Goal: Information Seeking & Learning: Learn about a topic

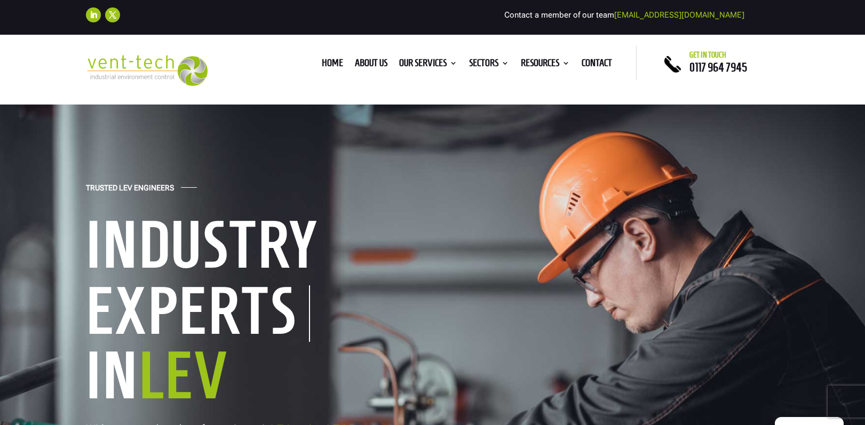
click at [419, 72] on div "Home About us Our Services Consultancy Design Installation Commissioning Testin…" at bounding box center [432, 63] width 408 height 34
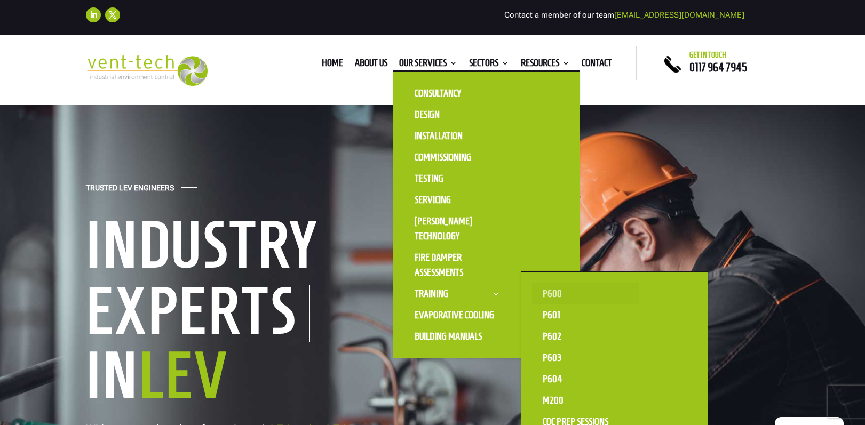
click at [549, 299] on link "P600" at bounding box center [585, 293] width 107 height 21
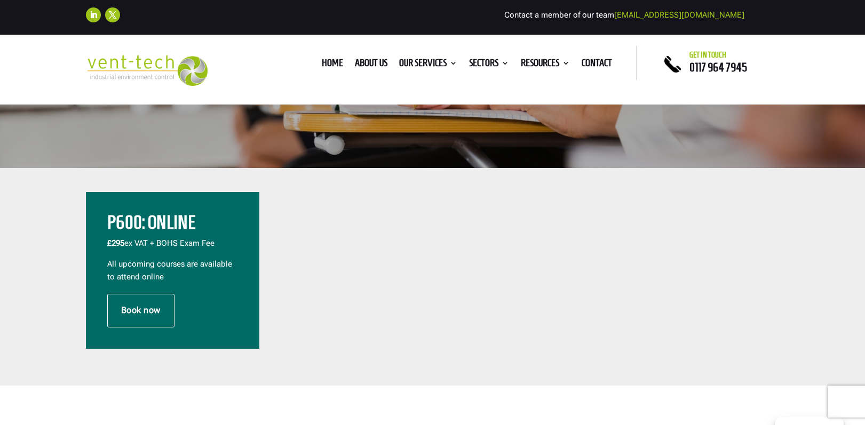
scroll to position [312, 0]
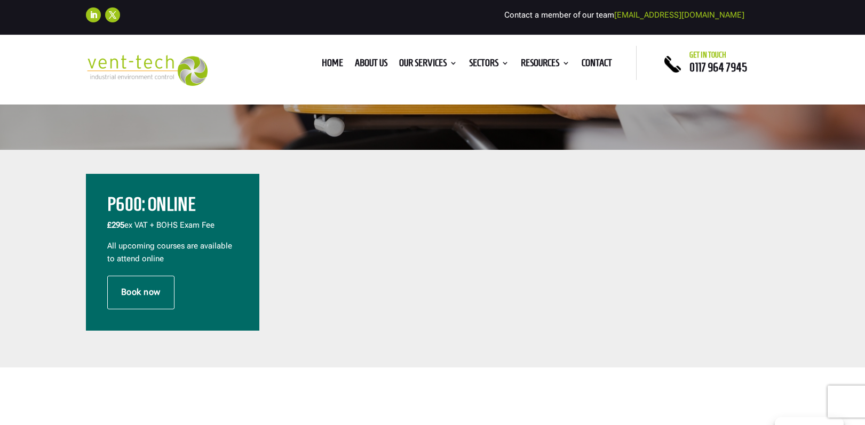
click at [165, 226] on p "£295 ex VAT + BOHS Exam Fee" at bounding box center [172, 229] width 131 height 21
click at [163, 203] on h2 "P600: Online" at bounding box center [172, 207] width 131 height 24
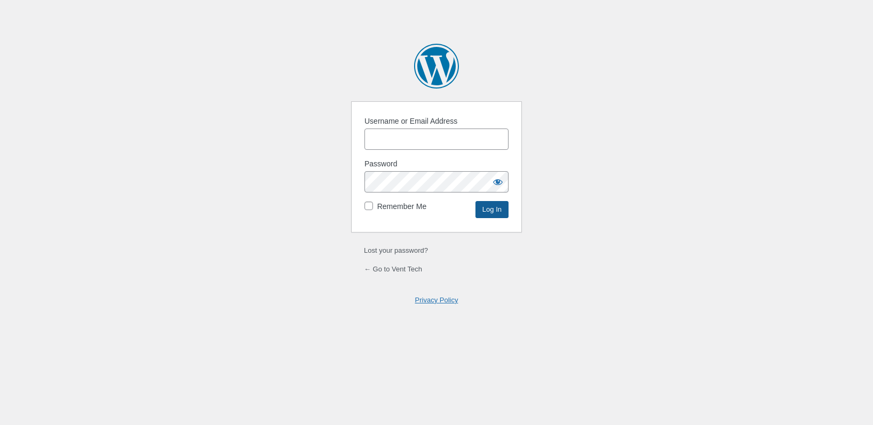
type input "ChrisMorgan"
click at [500, 211] on input "Log In" at bounding box center [492, 209] width 33 height 17
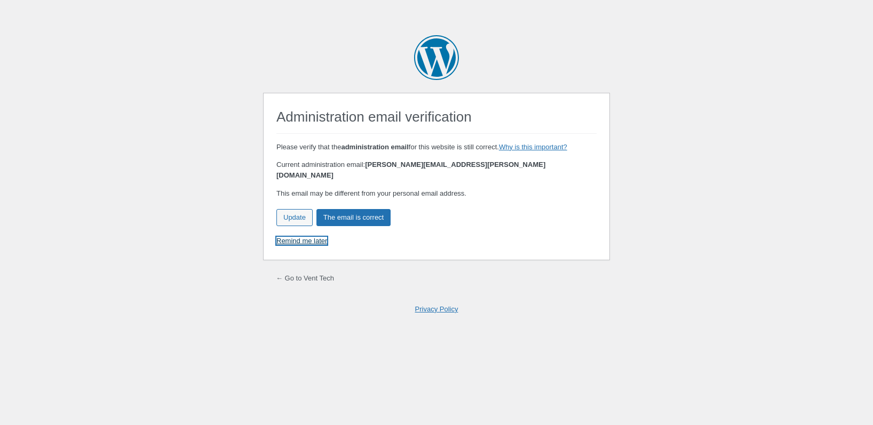
click at [305, 237] on link "Remind me later" at bounding box center [302, 241] width 51 height 8
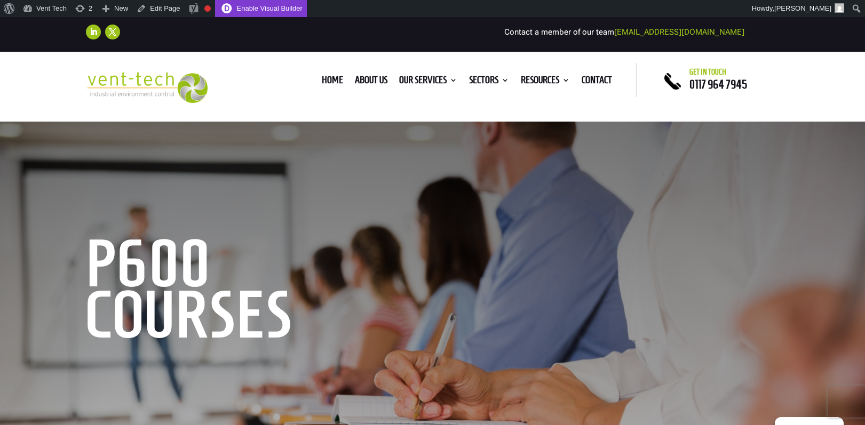
click at [276, 12] on link "Enable Visual Builder" at bounding box center [261, 8] width 92 height 17
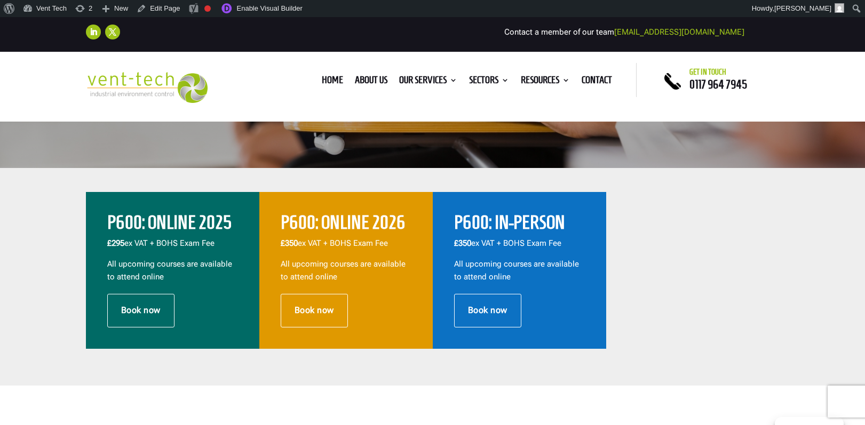
scroll to position [320, 0]
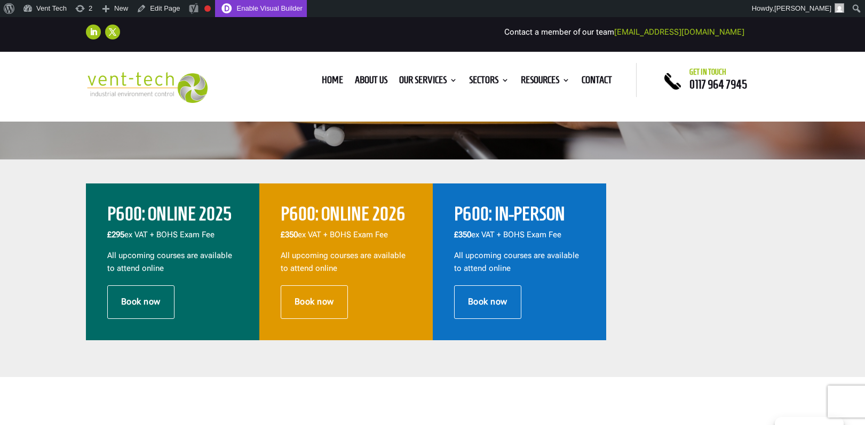
click at [275, 12] on link "Enable Visual Builder" at bounding box center [261, 8] width 92 height 17
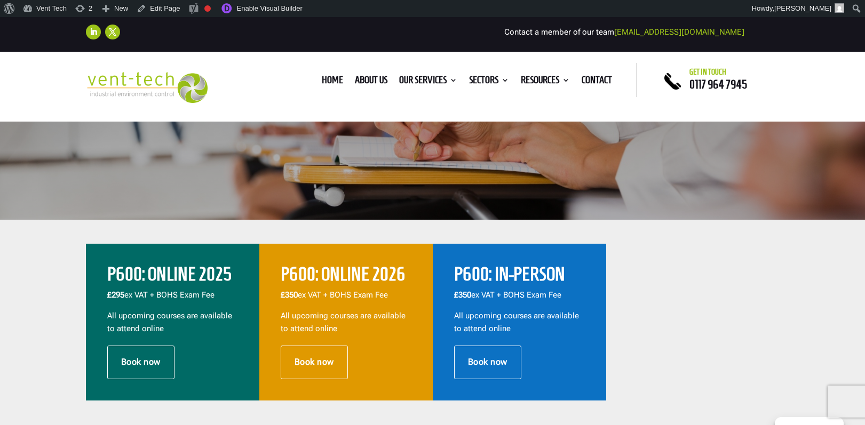
scroll to position [272, 0]
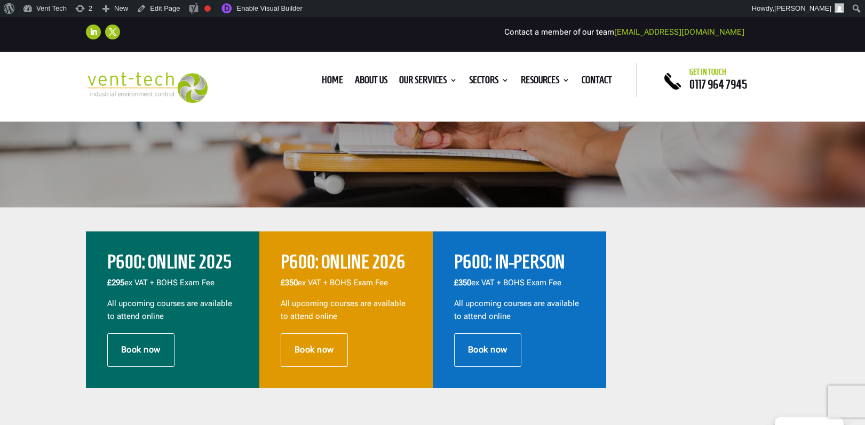
click at [375, 289] on p "£350 ex VAT + BOHS Exam Fee" at bounding box center [346, 287] width 131 height 21
click at [361, 287] on p "£350 ex VAT + BOHS Exam Fee" at bounding box center [346, 287] width 131 height 21
click at [369, 291] on p "£350 ex VAT + BOHS Exam Fee" at bounding box center [346, 287] width 131 height 21
click at [286, 262] on h2 "P600: Online 2026" at bounding box center [346, 265] width 131 height 24
click at [273, 13] on link "Enable Visual Builder" at bounding box center [261, 8] width 92 height 17
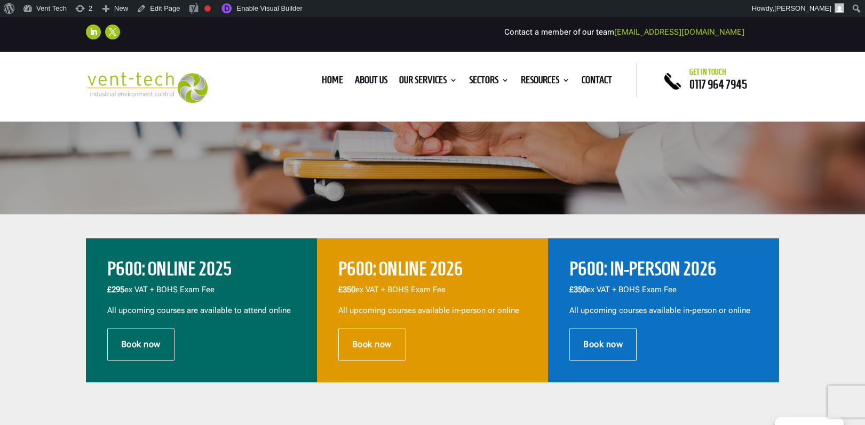
scroll to position [272, 0]
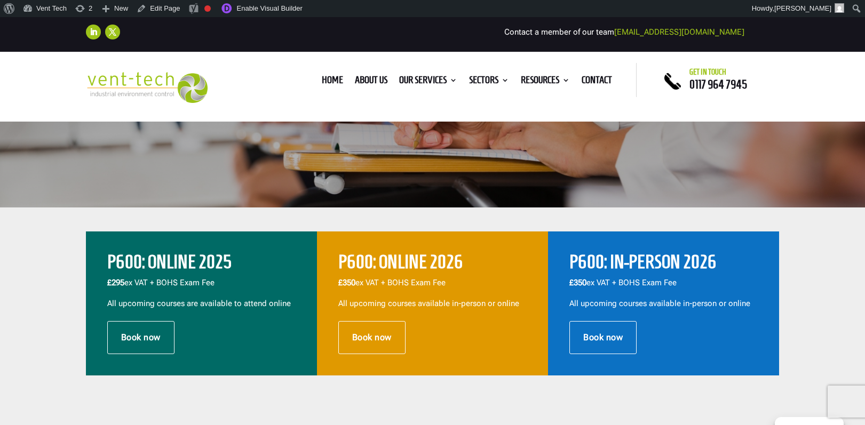
click at [238, 278] on p "£295 ex VAT + BOHS Exam Fee" at bounding box center [201, 287] width 188 height 21
click at [414, 295] on p "£350 ex VAT + BOHS Exam Fee" at bounding box center [432, 287] width 188 height 21
click at [646, 270] on h2 "P600: In-Person 2026" at bounding box center [664, 265] width 188 height 24
click at [716, 289] on p "£350 ex VAT + BOHS Exam Fee" at bounding box center [664, 287] width 188 height 21
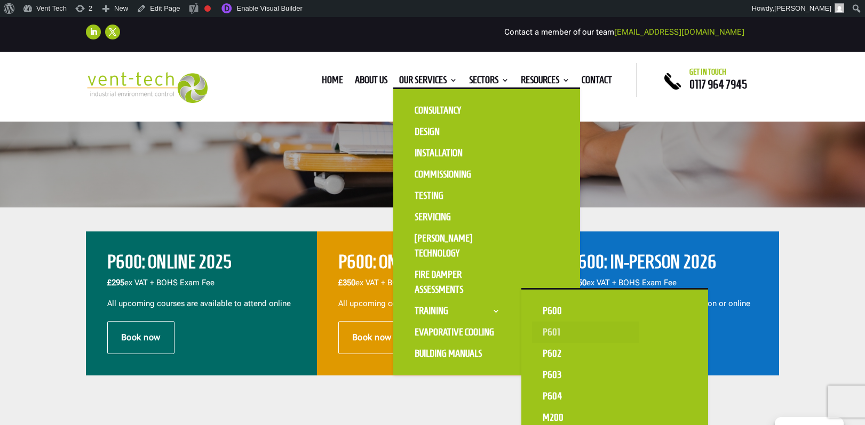
click at [566, 334] on link "P601" at bounding box center [585, 332] width 107 height 21
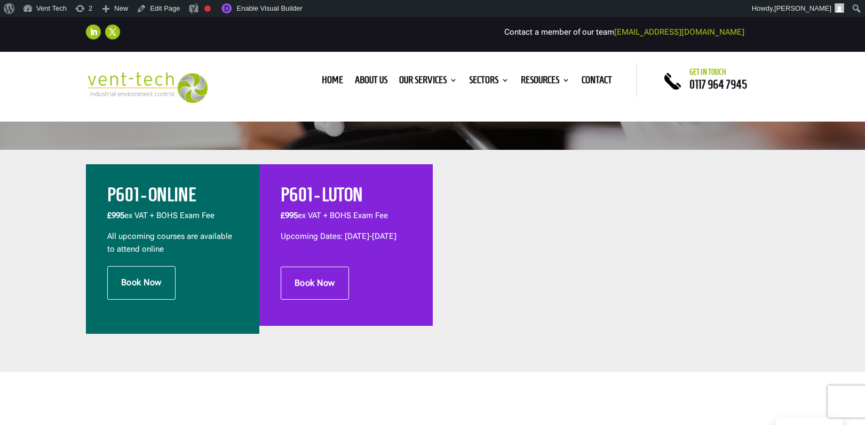
scroll to position [351, 0]
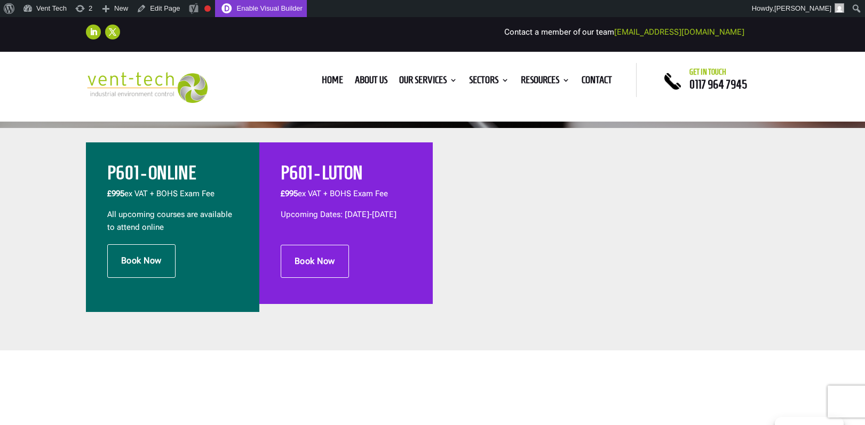
click at [275, 12] on link "Enable Visual Builder" at bounding box center [261, 8] width 92 height 17
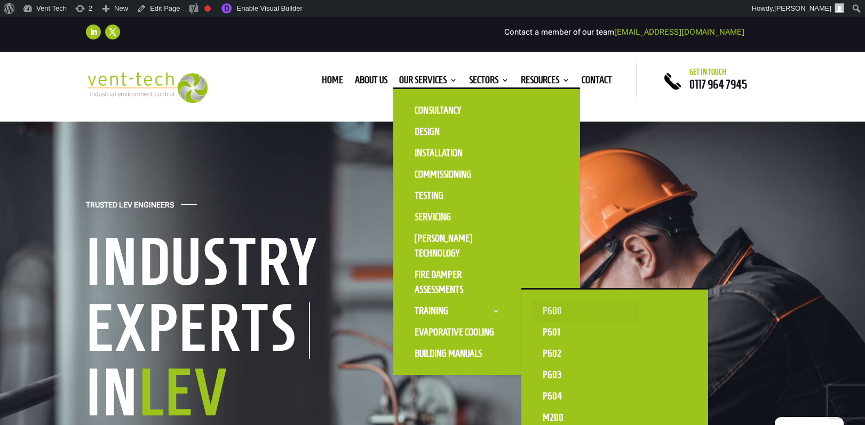
click at [555, 315] on link "P600" at bounding box center [585, 311] width 107 height 21
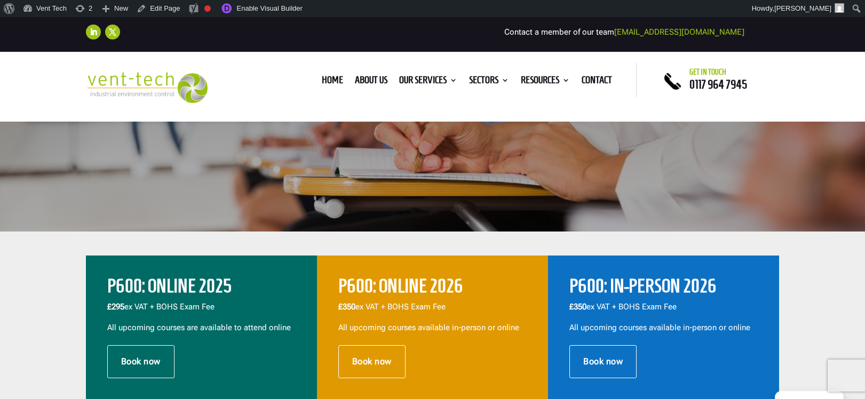
scroll to position [294, 0]
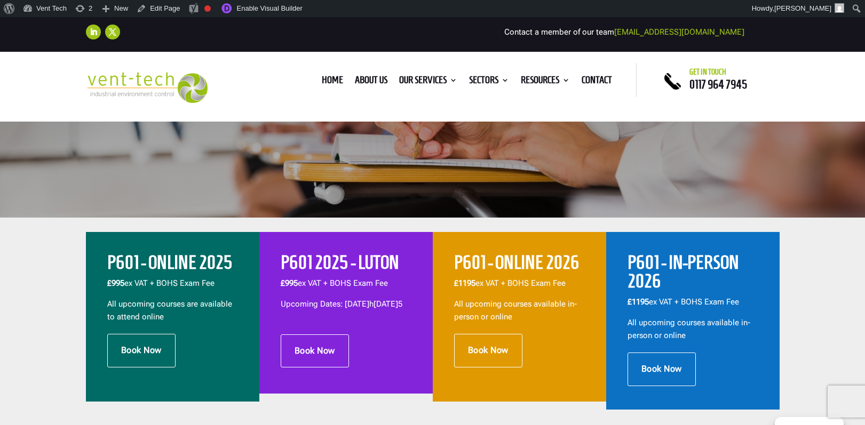
scroll to position [269, 0]
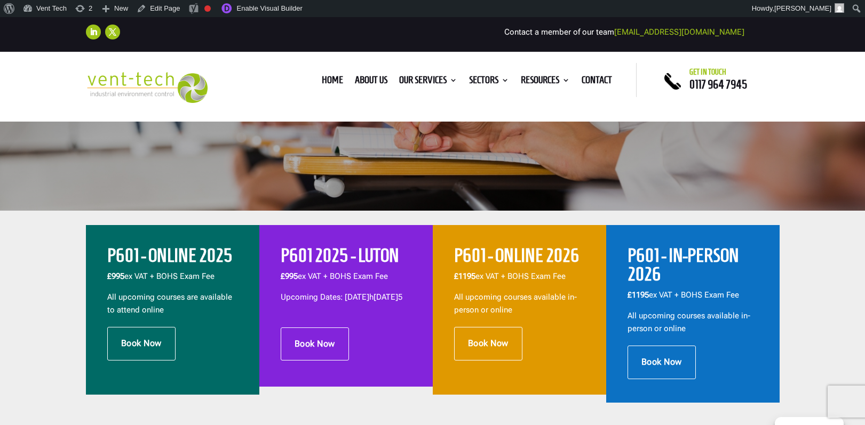
click at [494, 262] on h2 "P601 - ONLINE 2026" at bounding box center [519, 259] width 131 height 24
click at [523, 264] on h2 "P601 - ONLINE 2026" at bounding box center [519, 259] width 131 height 24
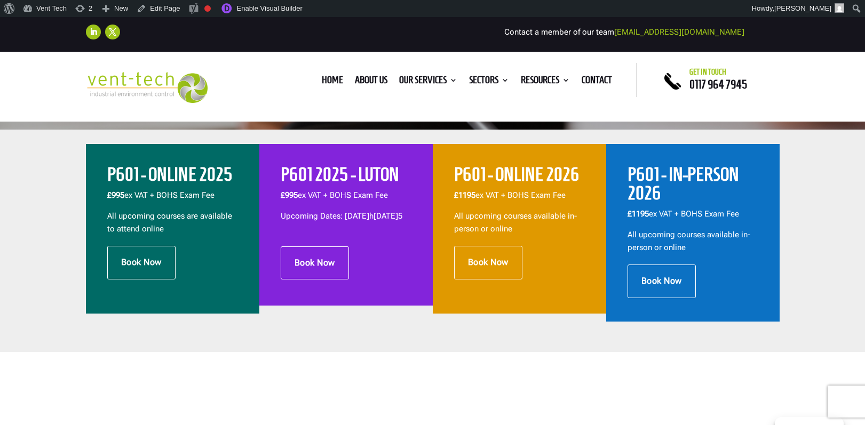
scroll to position [350, 0]
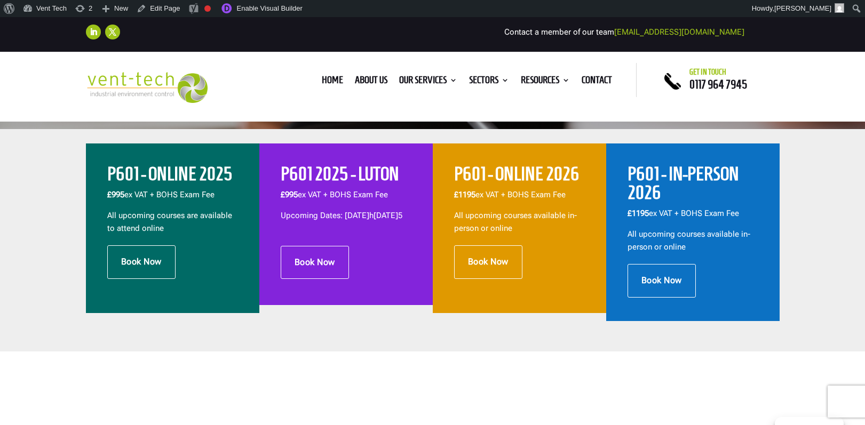
click at [195, 180] on h2 "P601 - ONLINE 2025" at bounding box center [172, 177] width 131 height 24
click at [250, 13] on link "Enable Visual Builder" at bounding box center [261, 8] width 92 height 17
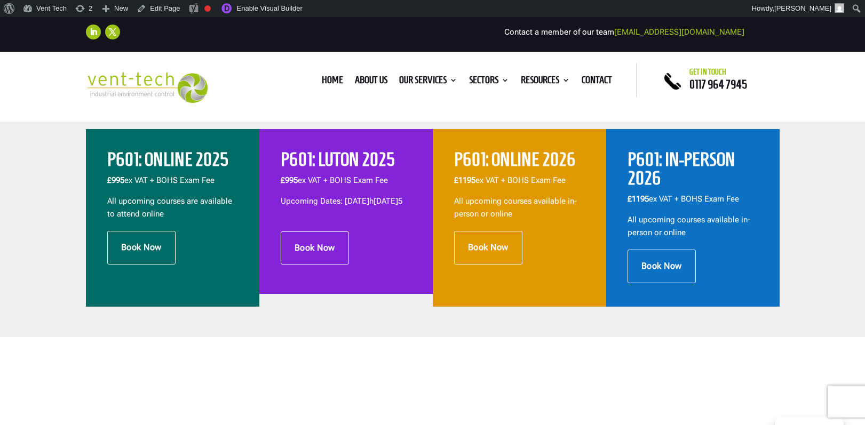
scroll to position [356, 0]
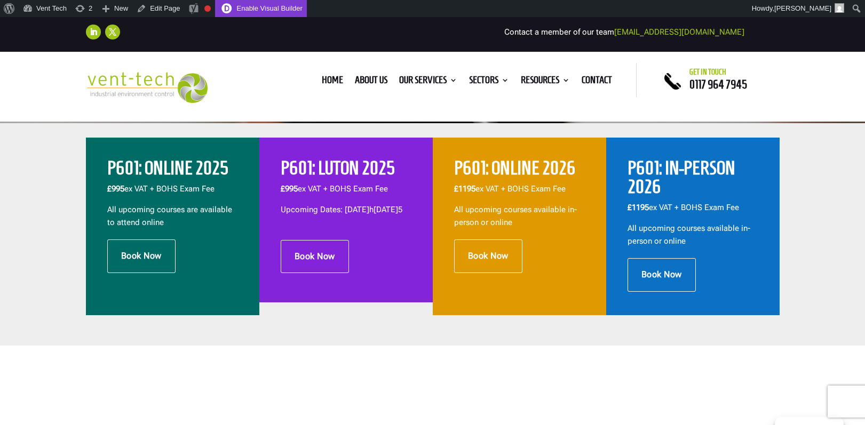
click at [244, 4] on link "Enable Visual Builder" at bounding box center [261, 8] width 92 height 17
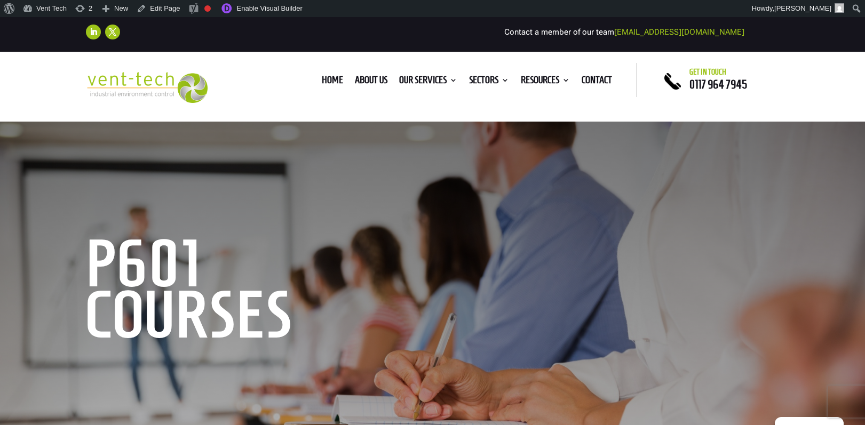
scroll to position [172, 0]
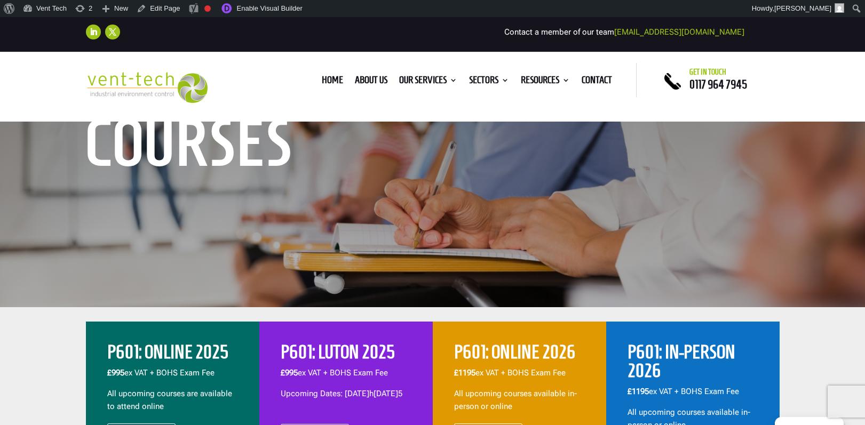
click at [731, 392] on p "£1195 ex VAT + BOHS Exam Fee" at bounding box center [693, 396] width 131 height 21
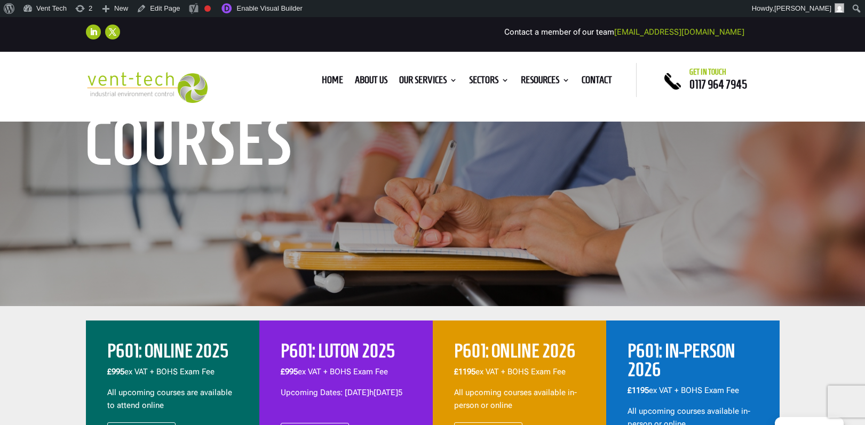
scroll to position [337, 0]
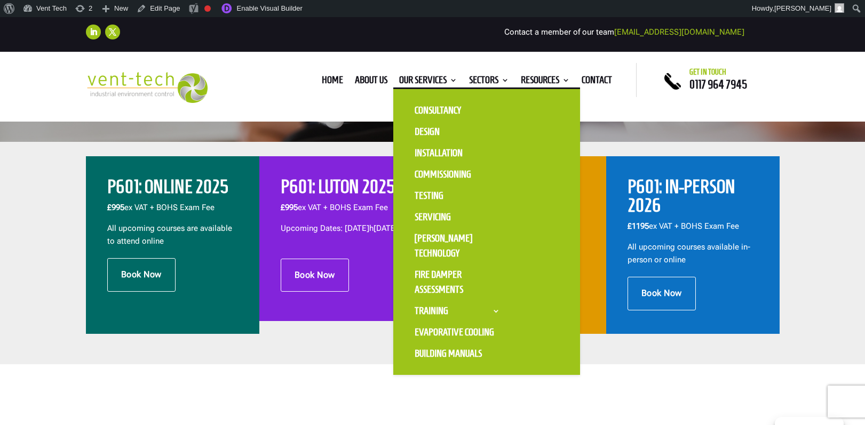
click at [436, 88] on ul "Consultancy Design Installation Commissioning Testing Servicing LEV Sensor Tech…" at bounding box center [486, 232] width 187 height 288
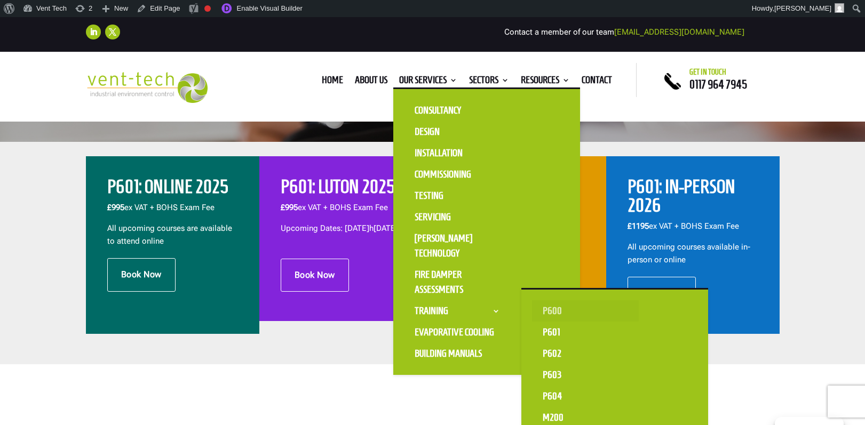
click at [571, 311] on link "P600" at bounding box center [585, 311] width 107 height 21
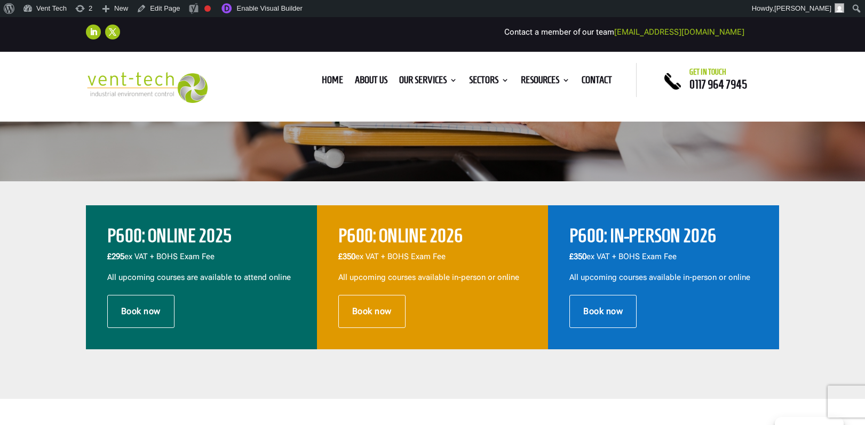
scroll to position [290, 0]
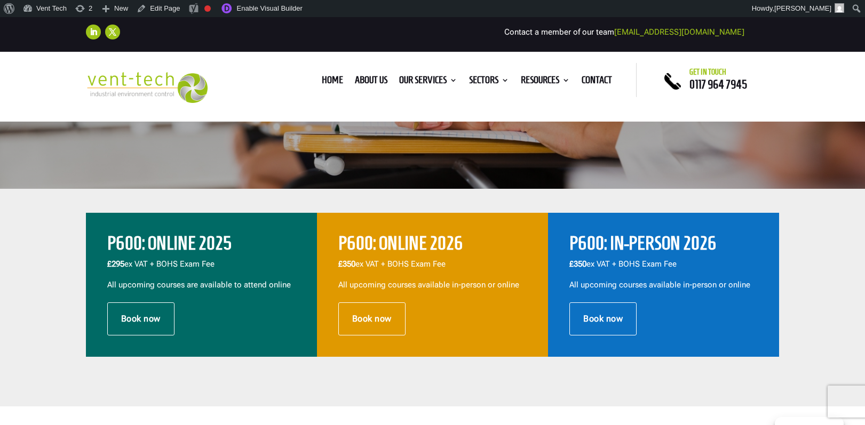
click at [636, 234] on h2 "P600: In-Person 2026" at bounding box center [664, 246] width 188 height 24
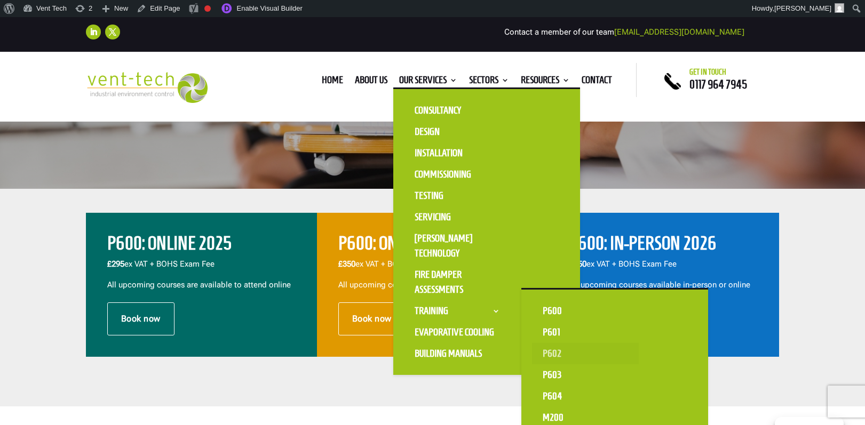
click at [564, 354] on link "P602" at bounding box center [585, 353] width 107 height 21
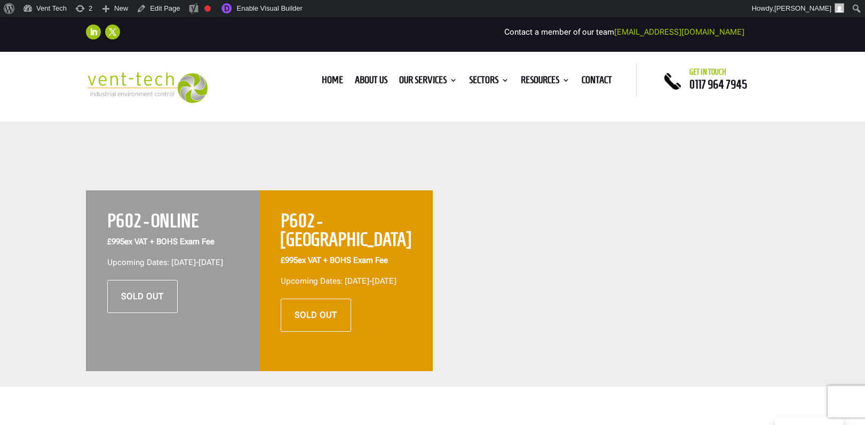
scroll to position [390, 0]
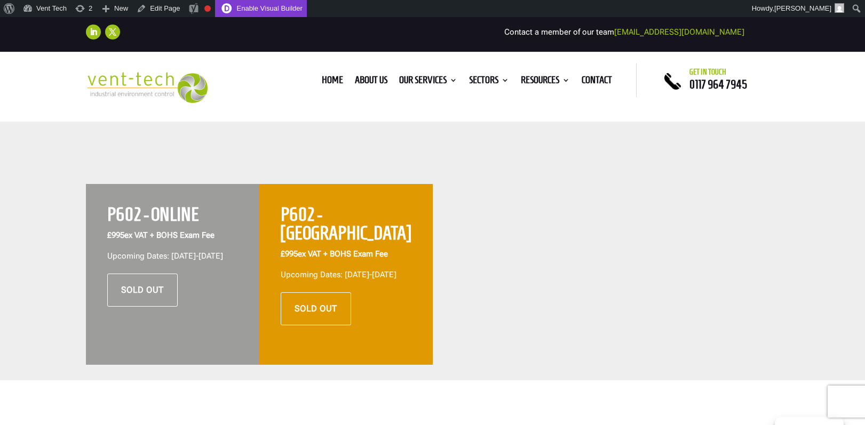
click at [288, 9] on link "Enable Visual Builder" at bounding box center [261, 8] width 92 height 17
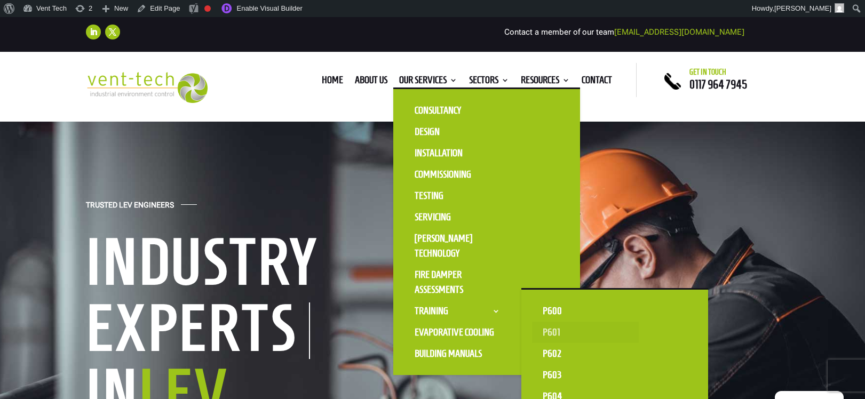
click at [564, 331] on link "P601" at bounding box center [585, 332] width 107 height 21
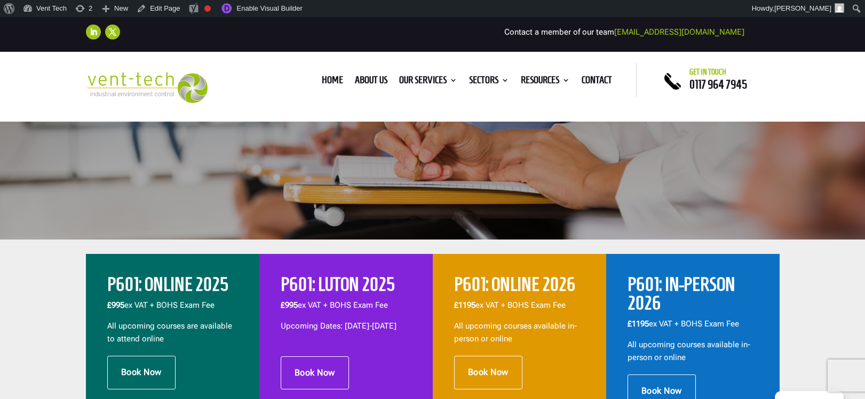
scroll to position [315, 0]
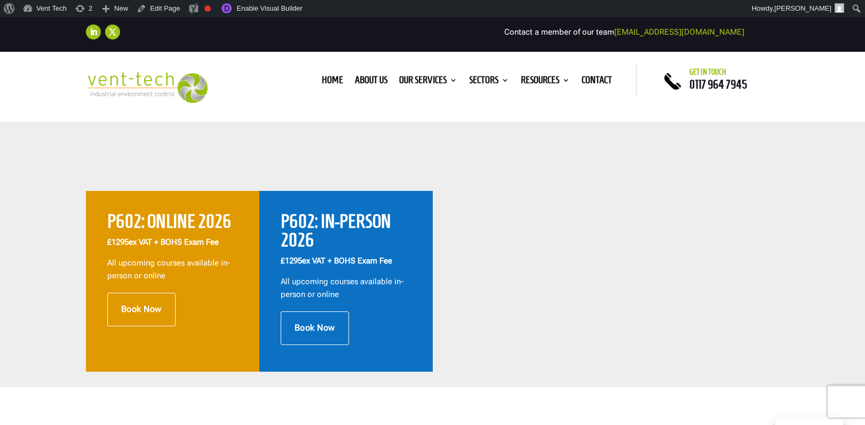
scroll to position [389, 0]
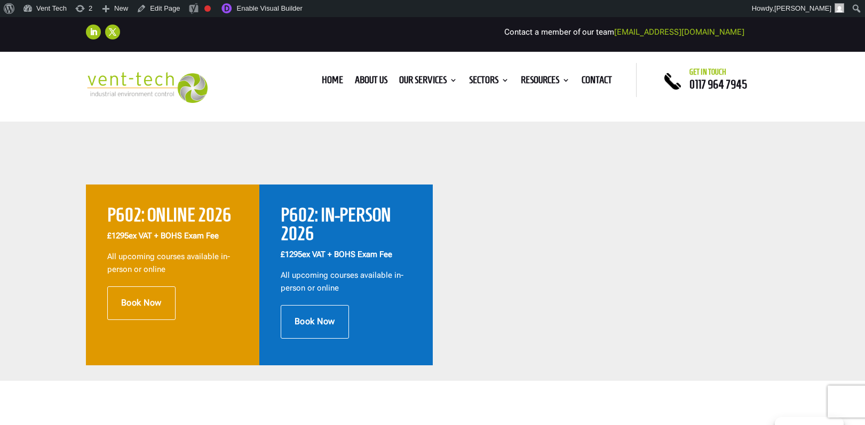
click at [189, 237] on strong "£1295 ex VAT + BOHS Exam Fee" at bounding box center [163, 236] width 112 height 10
click at [177, 217] on h2 "P602: ONLINE 2026" at bounding box center [172, 218] width 131 height 24
click at [186, 207] on h2 "P602: ONLINE 2026" at bounding box center [172, 218] width 131 height 24
click at [167, 236] on strong "£1295 ex VAT + BOHS Exam Fee" at bounding box center [163, 236] width 112 height 10
click at [140, 231] on p "£1295 ex VAT + BOHS Exam Fee" at bounding box center [172, 240] width 131 height 21
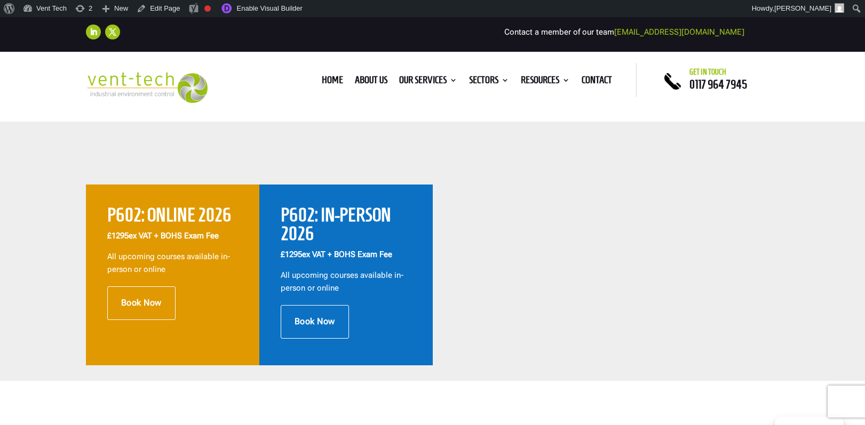
click at [192, 223] on h2 "P602: ONLINE 2026" at bounding box center [172, 218] width 131 height 24
click at [261, 5] on link "Enable Visual Builder" at bounding box center [261, 8] width 92 height 17
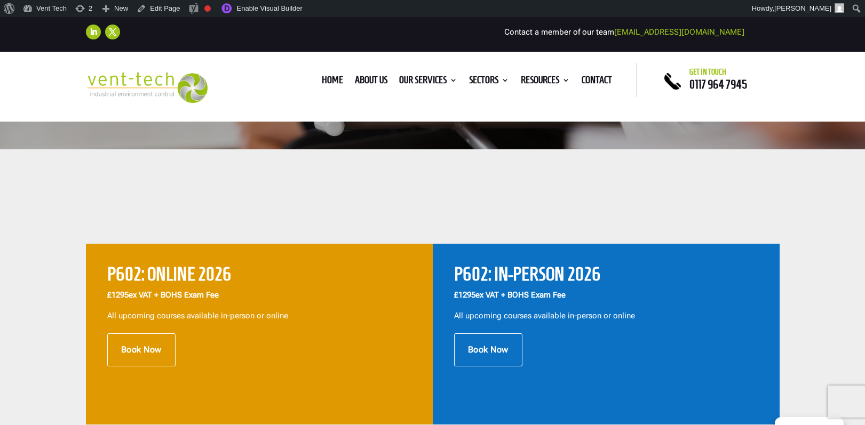
scroll to position [384, 0]
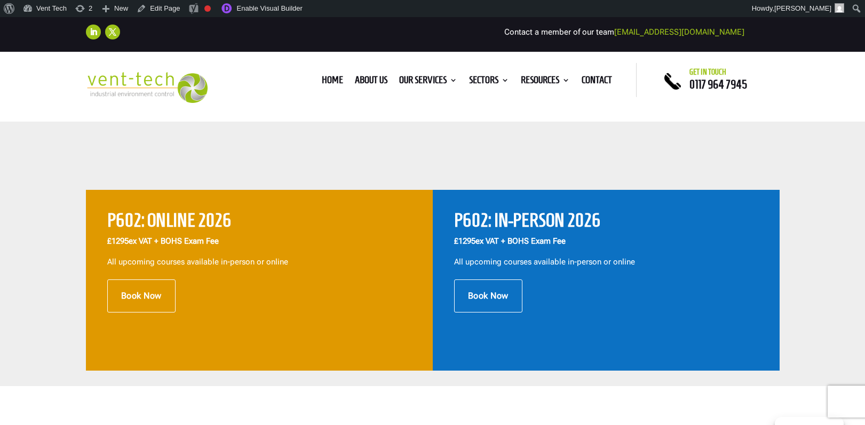
click at [641, 244] on p "£1295 ex VAT + BOHS Exam Fee" at bounding box center [606, 245] width 304 height 21
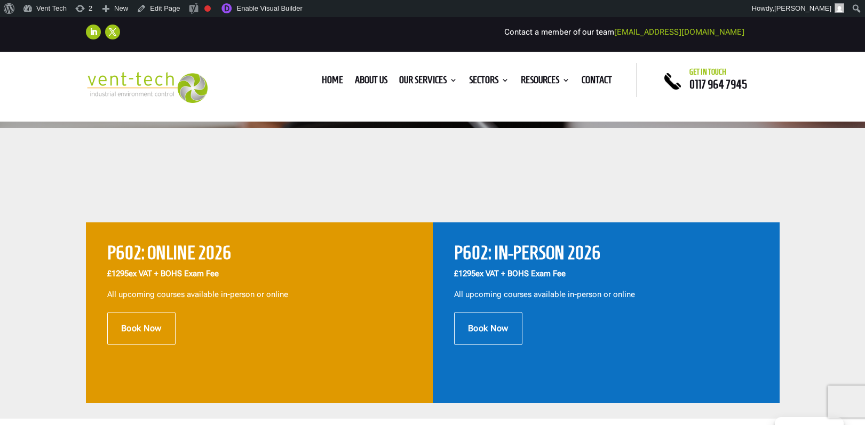
scroll to position [350, 0]
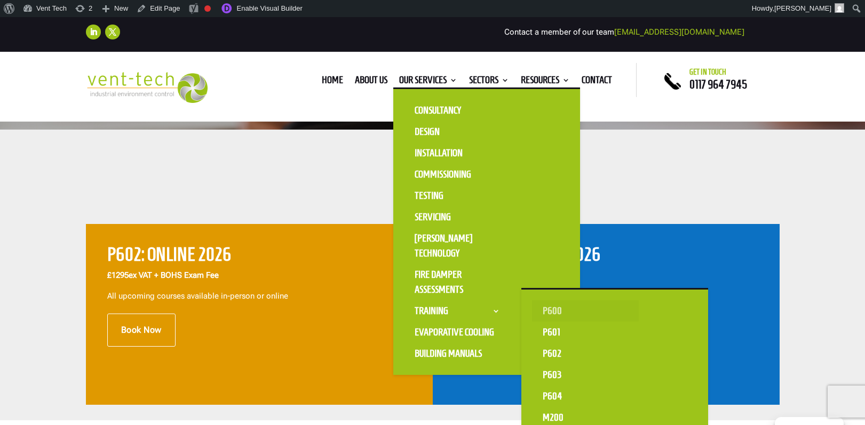
click at [574, 314] on link "P600" at bounding box center [585, 311] width 107 height 21
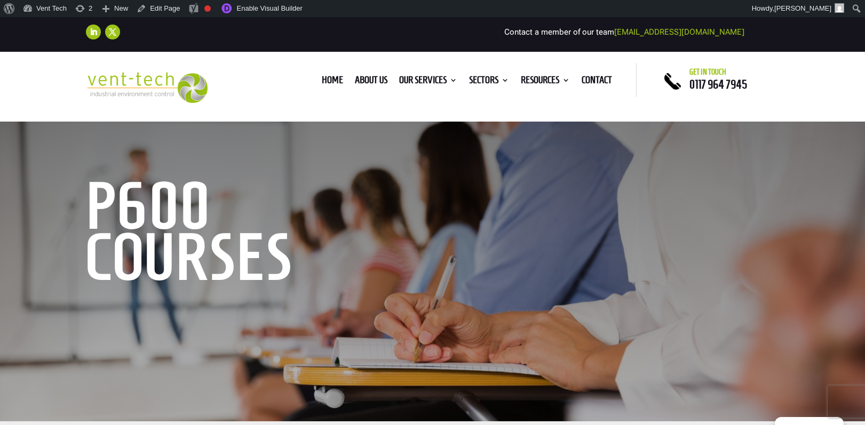
scroll to position [259, 0]
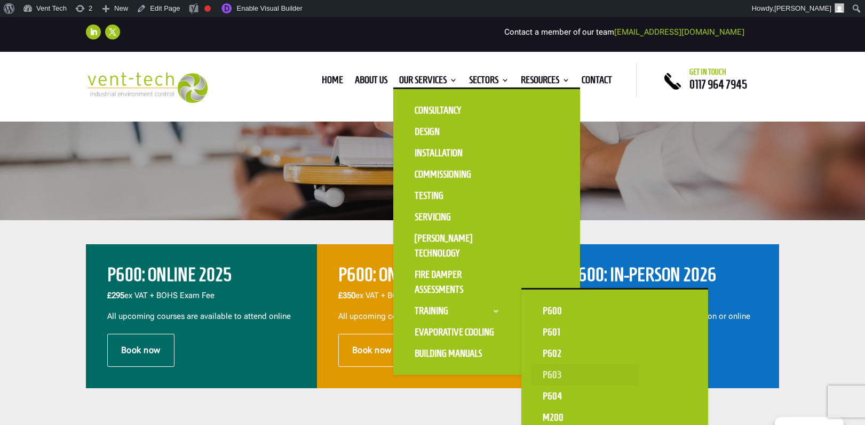
click at [561, 375] on link "P603" at bounding box center [585, 375] width 107 height 21
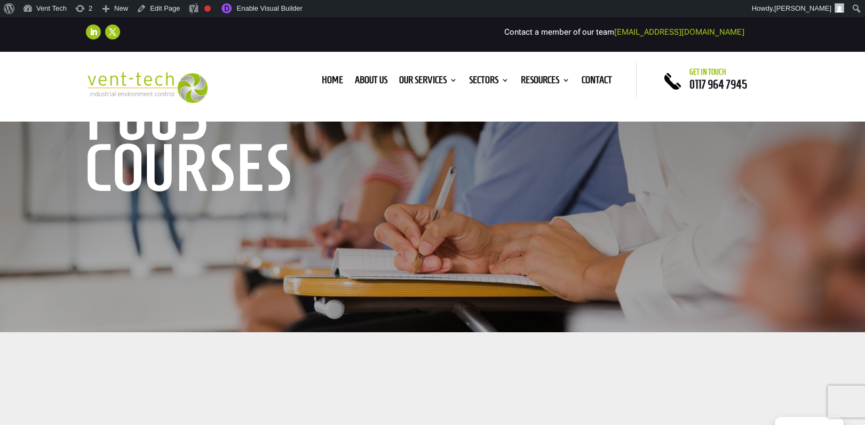
scroll to position [360, 0]
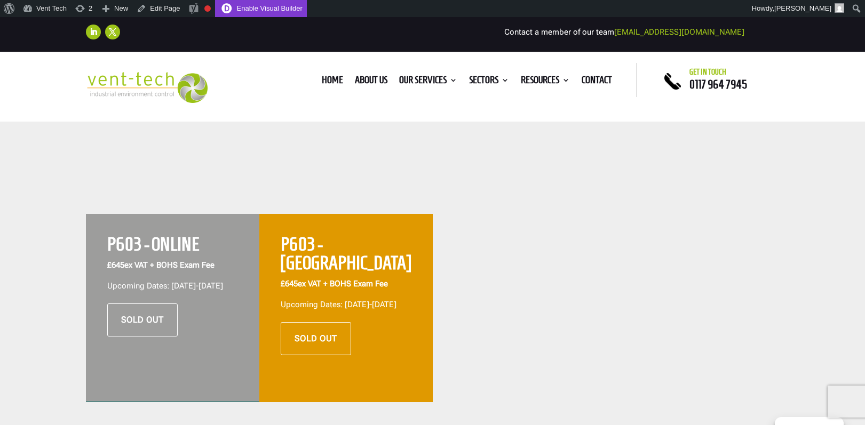
click at [266, 10] on link "Enable Visual Builder" at bounding box center [261, 8] width 92 height 17
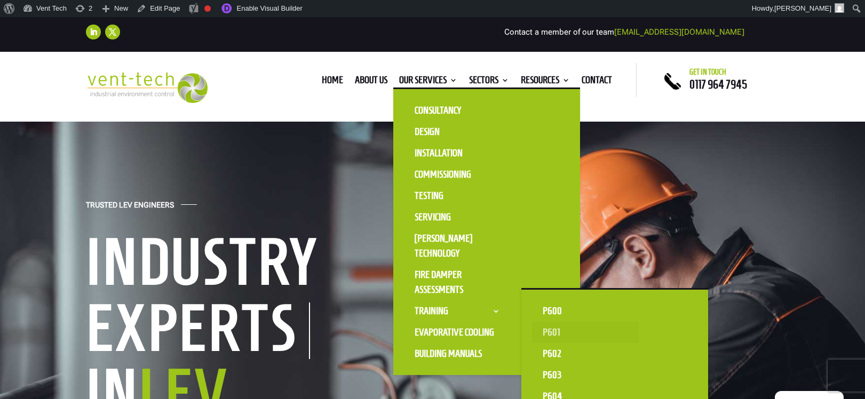
click at [555, 333] on link "P601" at bounding box center [585, 332] width 107 height 21
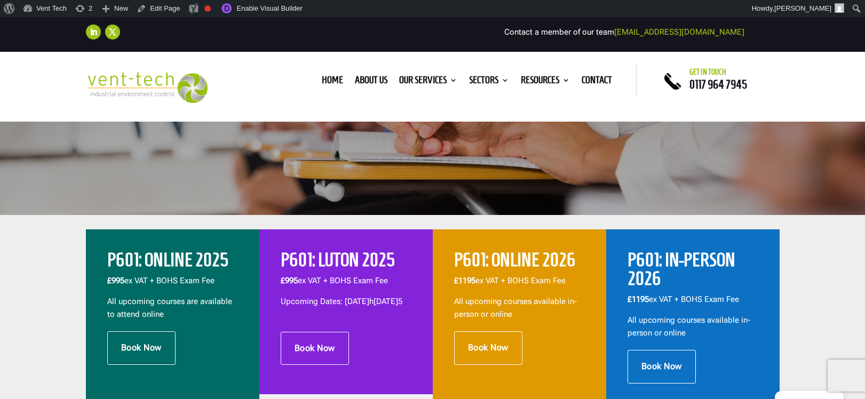
scroll to position [289, 0]
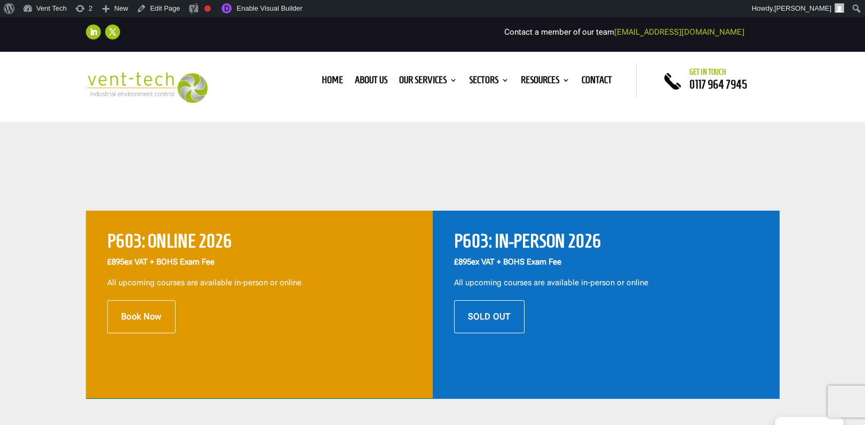
scroll to position [364, 0]
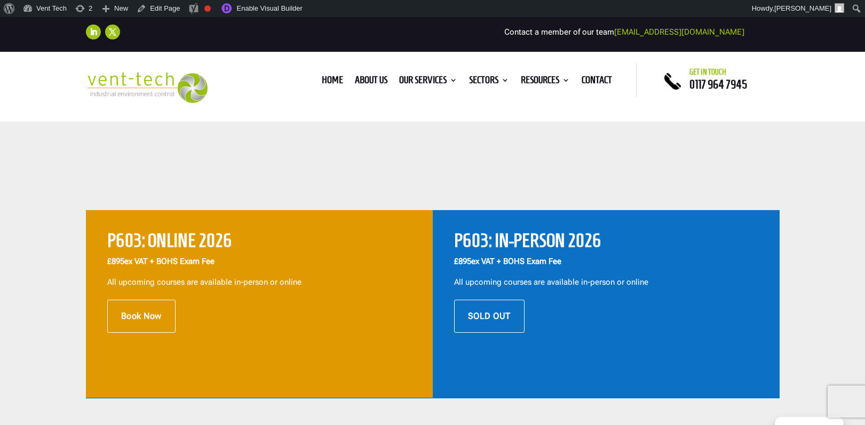
click at [282, 241] on h2 "P603: ONLINE 2026" at bounding box center [259, 244] width 304 height 24
click at [272, 240] on h2 "P603: ONLINE 2026" at bounding box center [259, 244] width 304 height 24
click at [267, 11] on link "Enable Visual Builder" at bounding box center [261, 8] width 92 height 17
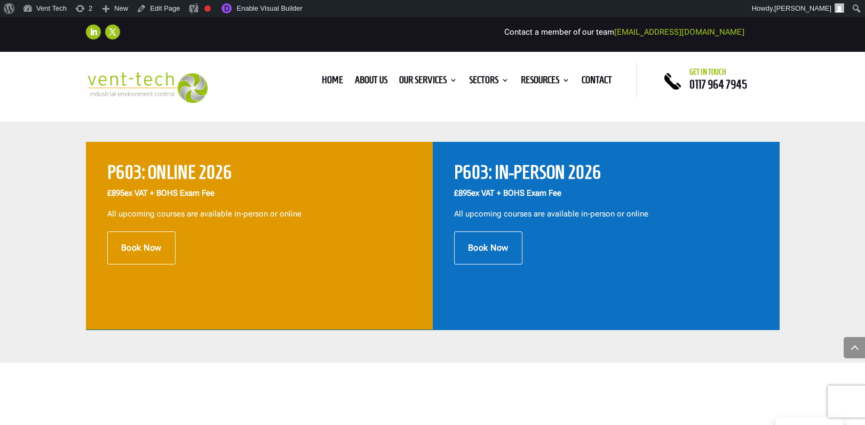
scroll to position [383, 0]
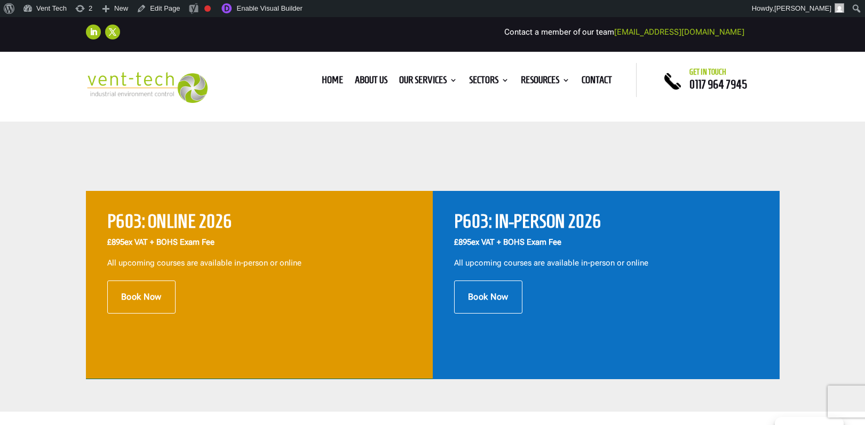
click at [632, 242] on p "£895 ex VAT + BOHS Exam Fee" at bounding box center [606, 246] width 304 height 21
click at [271, 10] on link "Enable Visual Builder" at bounding box center [261, 8] width 92 height 17
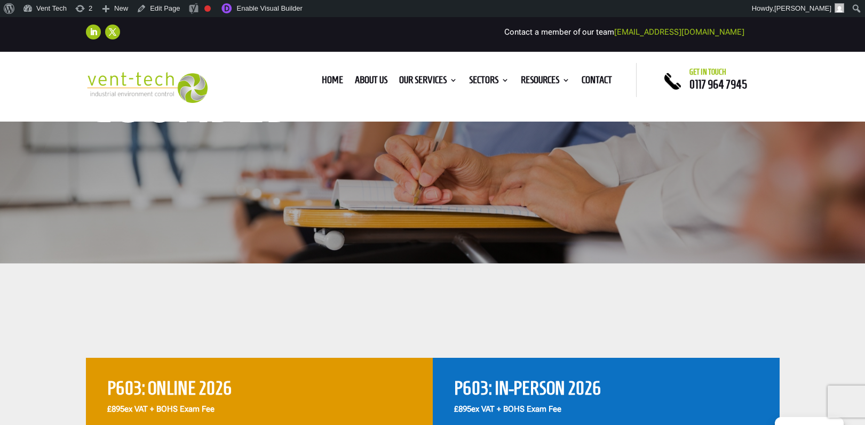
scroll to position [382, 0]
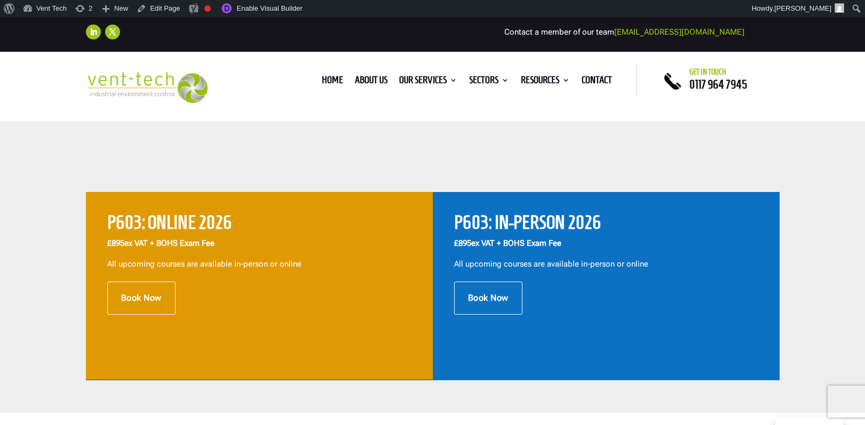
click at [586, 255] on p "£895 ex VAT + BOHS Exam Fee" at bounding box center [606, 248] width 304 height 21
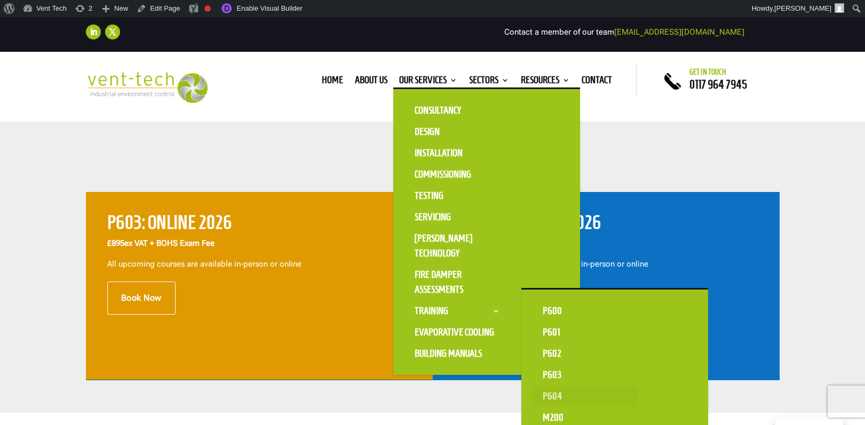
click at [559, 394] on link "P604" at bounding box center [585, 396] width 107 height 21
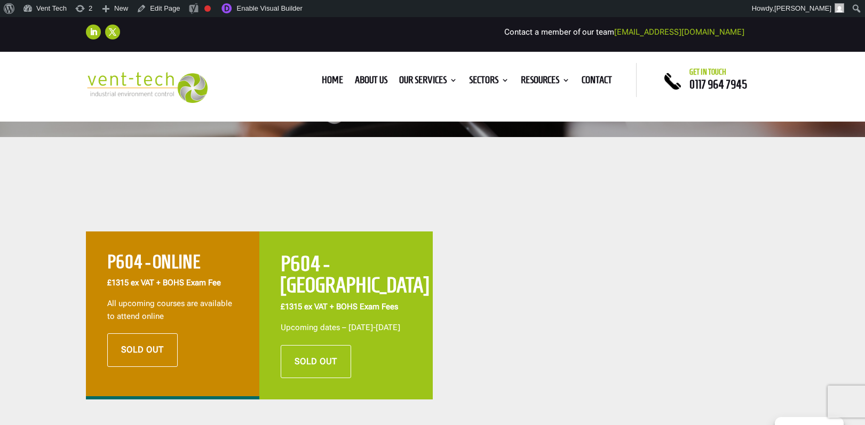
scroll to position [392, 0]
